Goal: Task Accomplishment & Management: Manage account settings

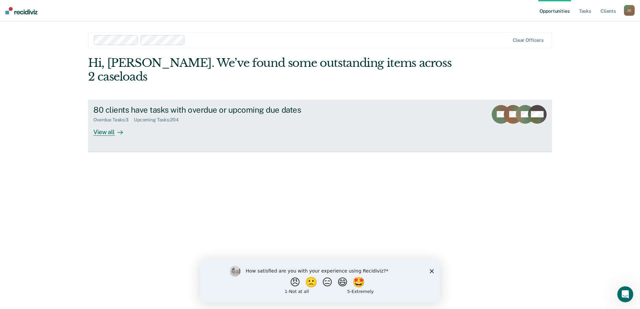
click at [110, 123] on div "View all" at bounding box center [111, 129] width 37 height 13
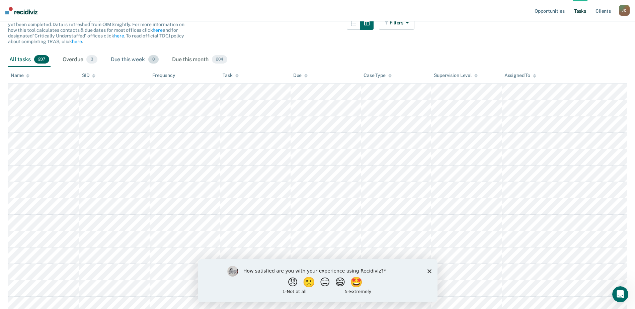
scroll to position [63, 0]
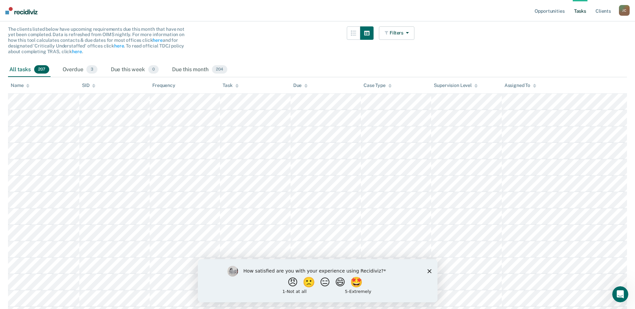
click at [519, 84] on div "Assigned To" at bounding box center [521, 86] width 32 height 6
click at [534, 87] on icon at bounding box center [534, 87] width 3 height 2
click at [534, 85] on icon at bounding box center [534, 85] width 3 height 2
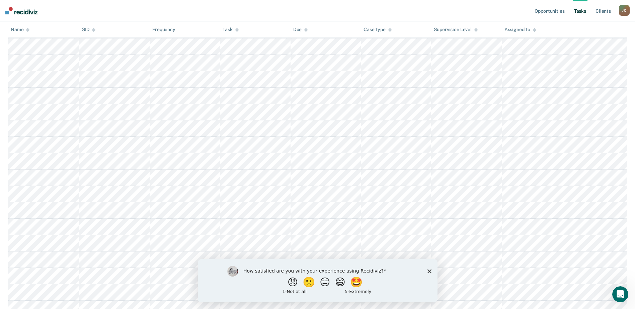
scroll to position [0, 0]
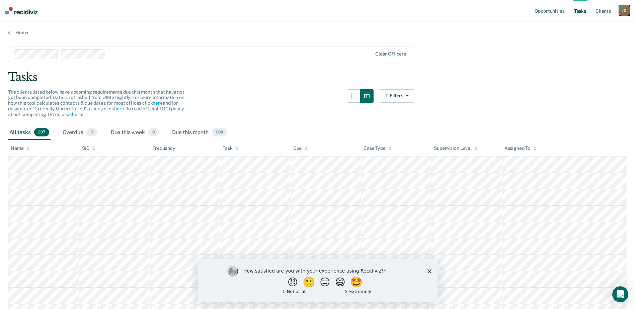
click at [624, 10] on div "[PERSON_NAME]" at bounding box center [624, 10] width 11 height 11
click at [585, 43] on link "Log Out" at bounding box center [598, 44] width 54 height 6
